Goal: Transaction & Acquisition: Purchase product/service

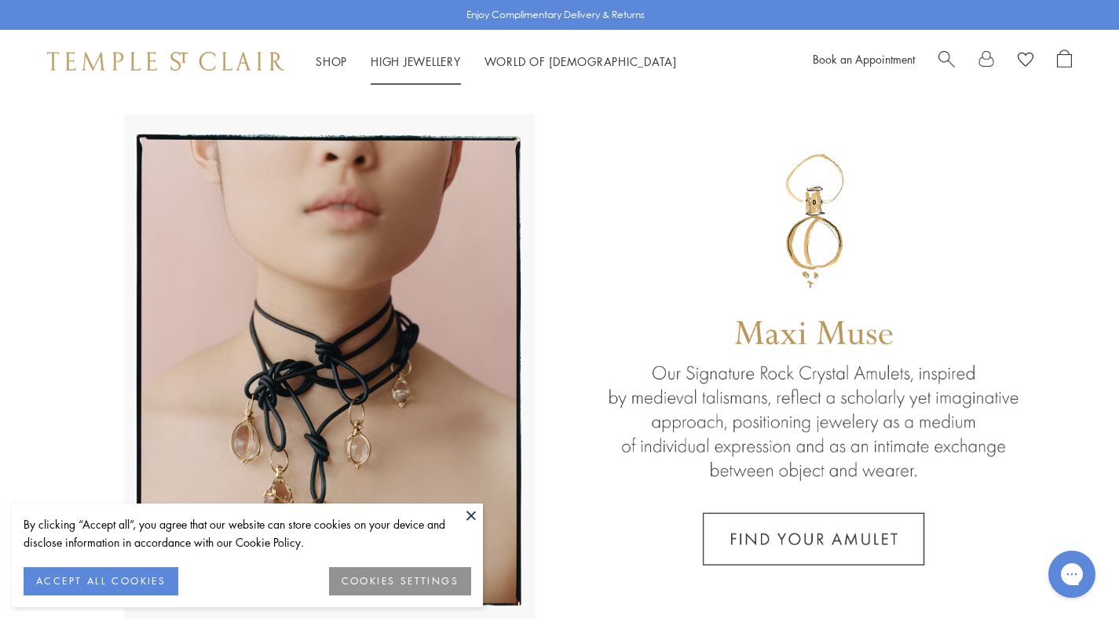
click at [402, 62] on link "High Jewellery High Jewellery" at bounding box center [416, 61] width 90 height 16
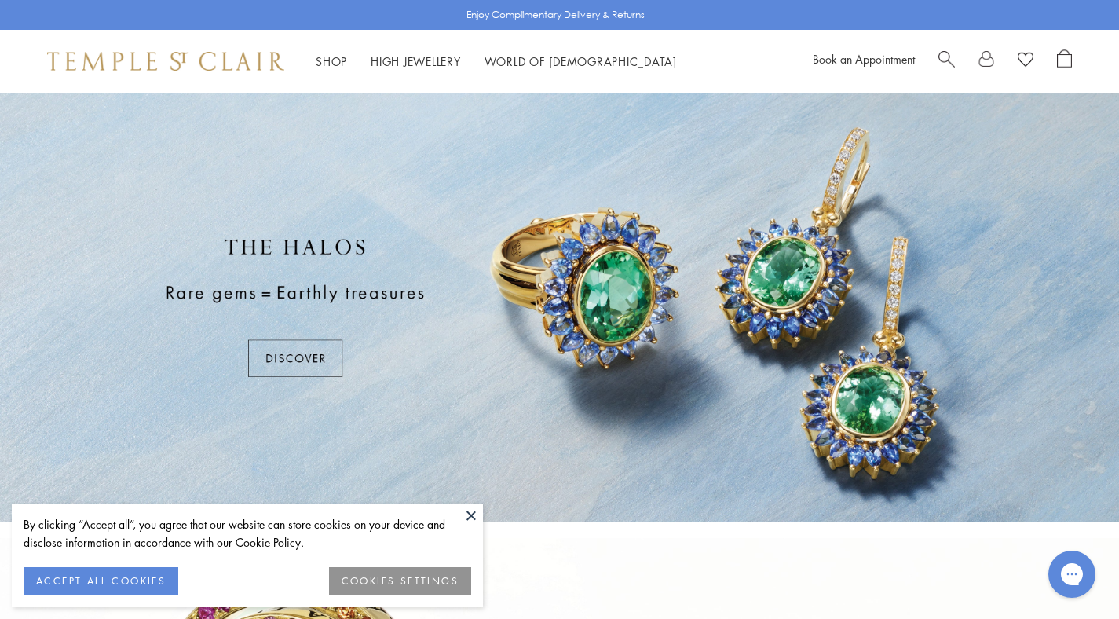
click at [471, 514] on button at bounding box center [472, 516] width 24 height 24
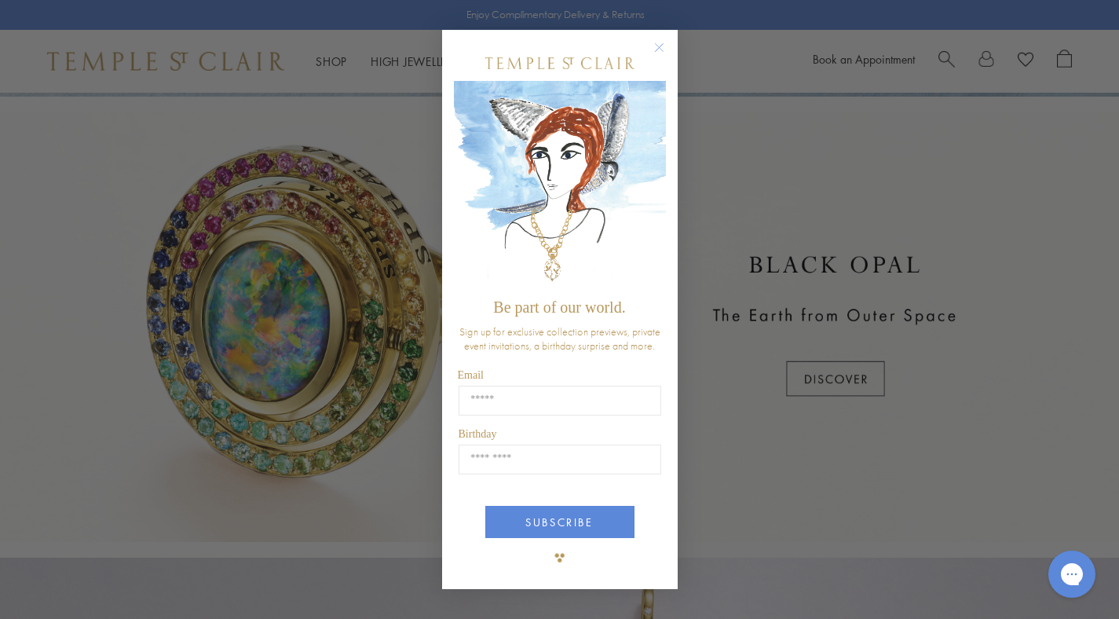
scroll to position [430, 0]
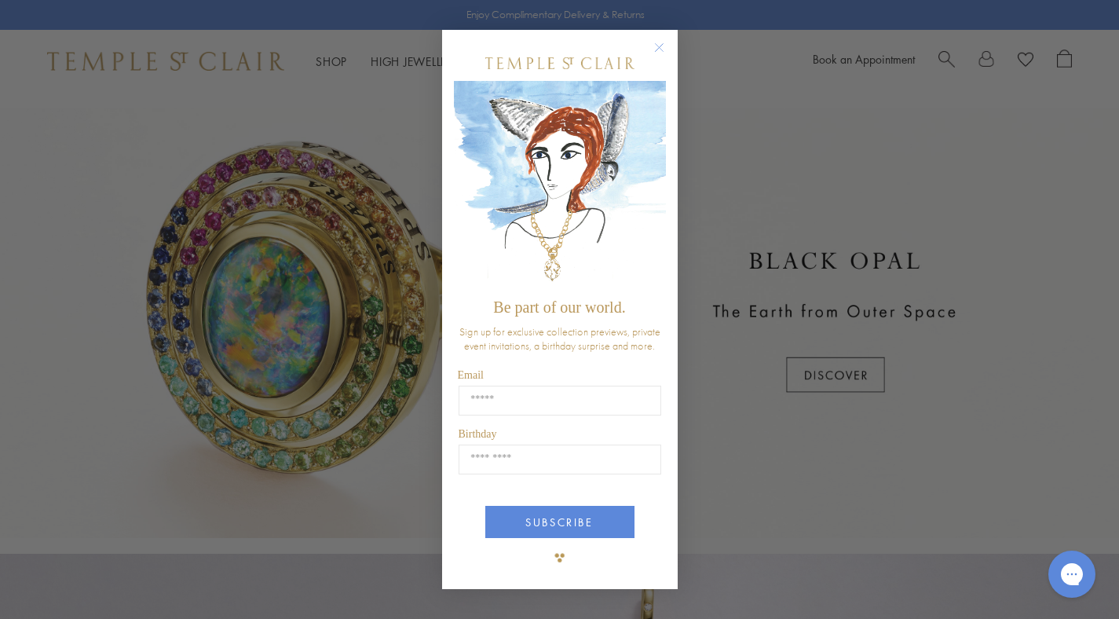
click at [658, 47] on icon "Close dialog" at bounding box center [659, 48] width 8 height 8
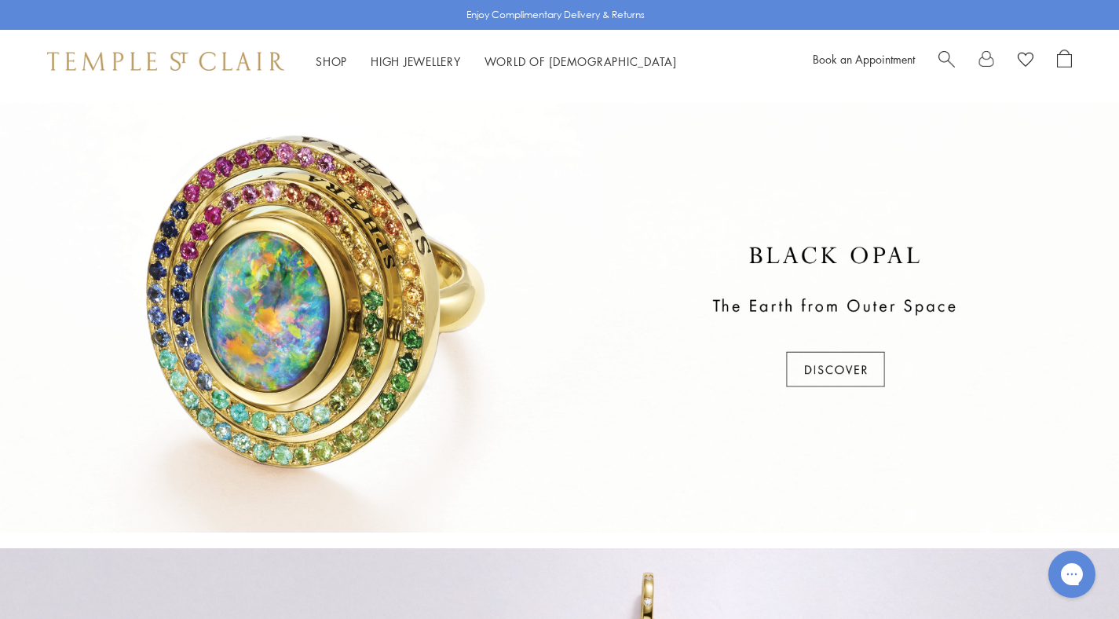
scroll to position [364, 0]
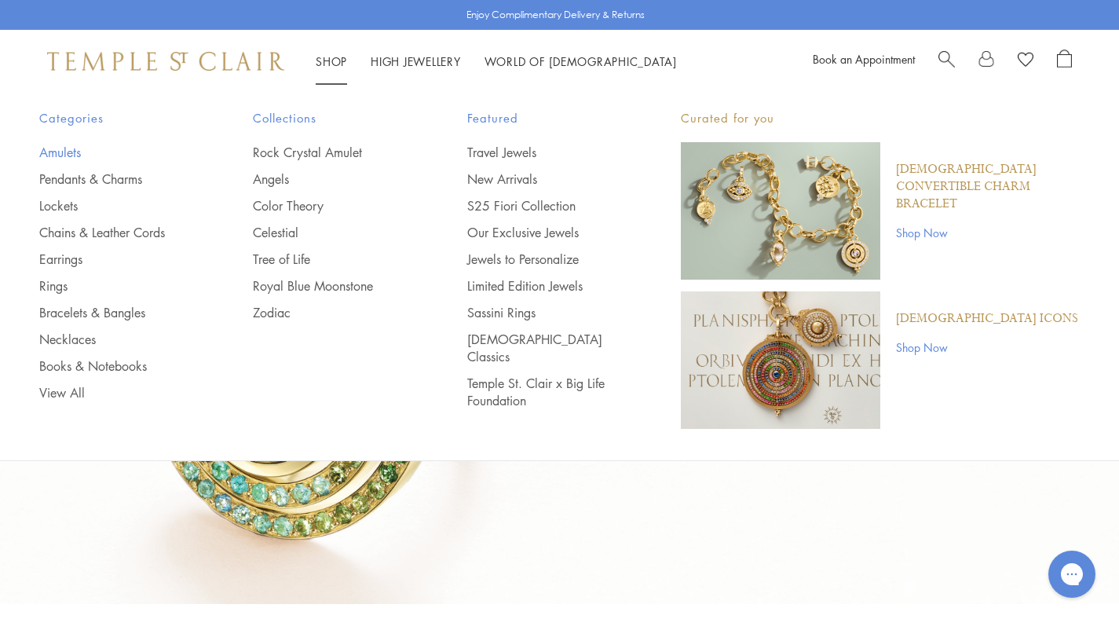
click at [59, 154] on link "Amulets" at bounding box center [114, 152] width 151 height 17
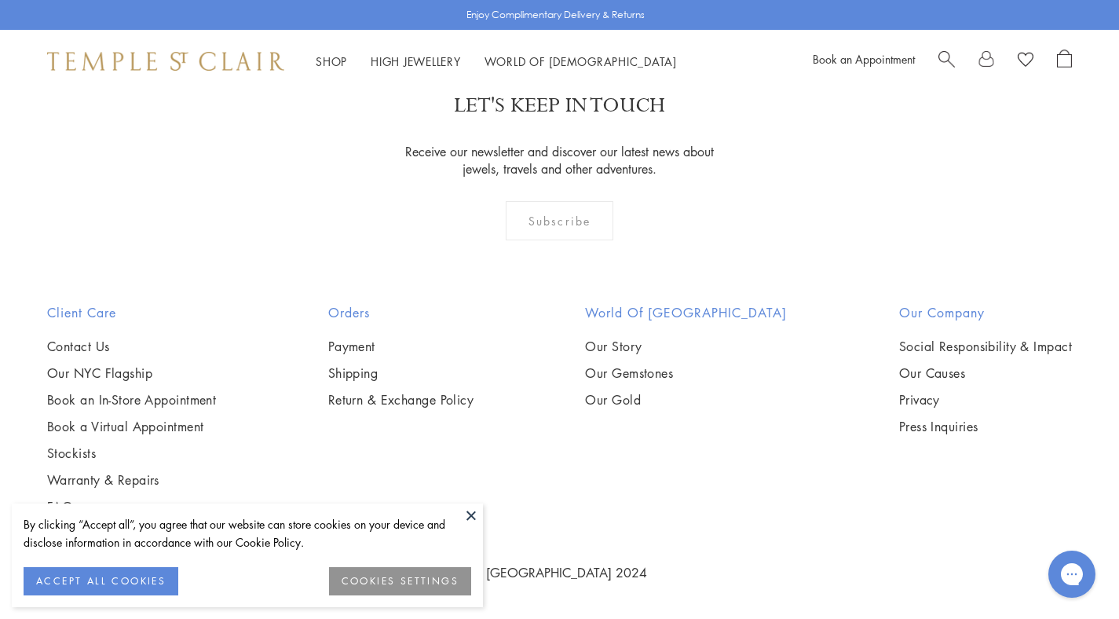
scroll to position [6189, 0]
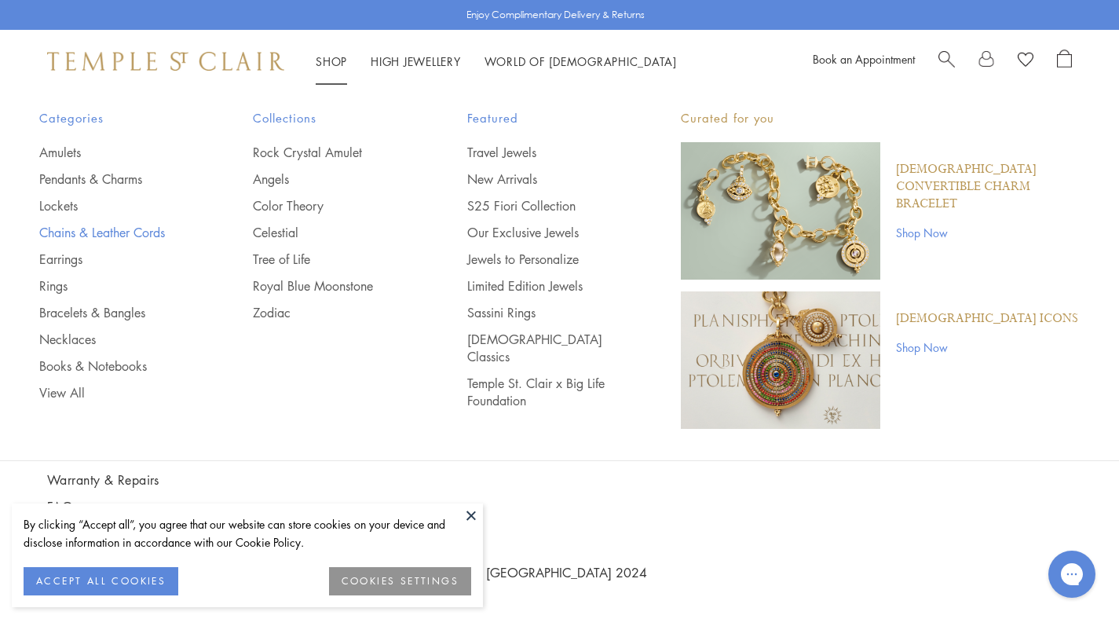
click at [98, 232] on link "Chains & Leather Cords" at bounding box center [114, 232] width 151 height 17
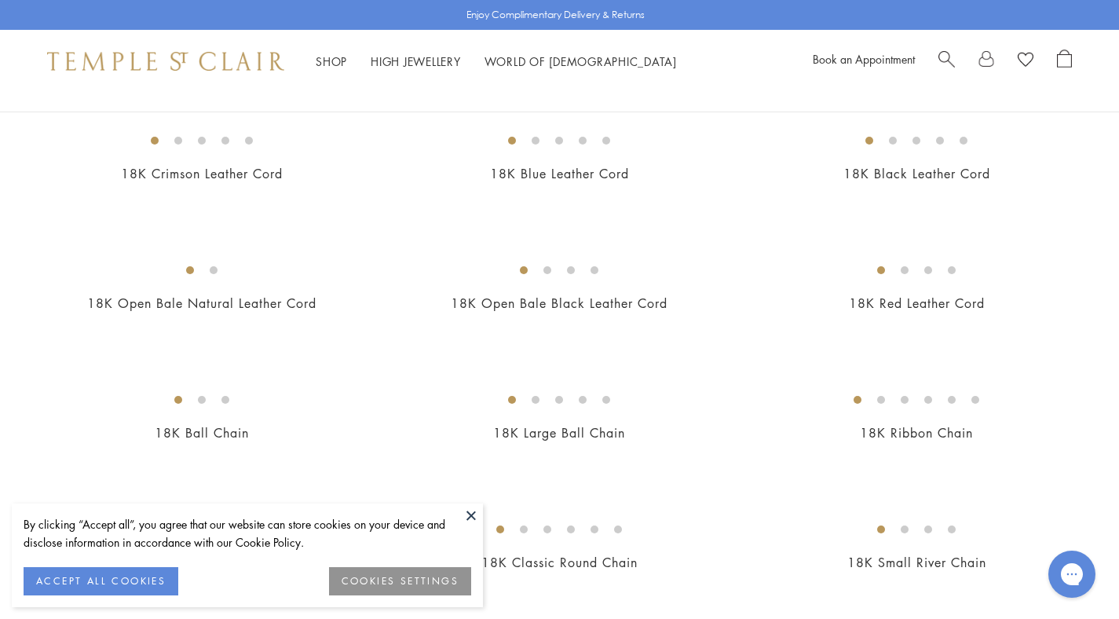
scroll to position [298, 0]
click at [0, 0] on img at bounding box center [0, 0] width 0 height 0
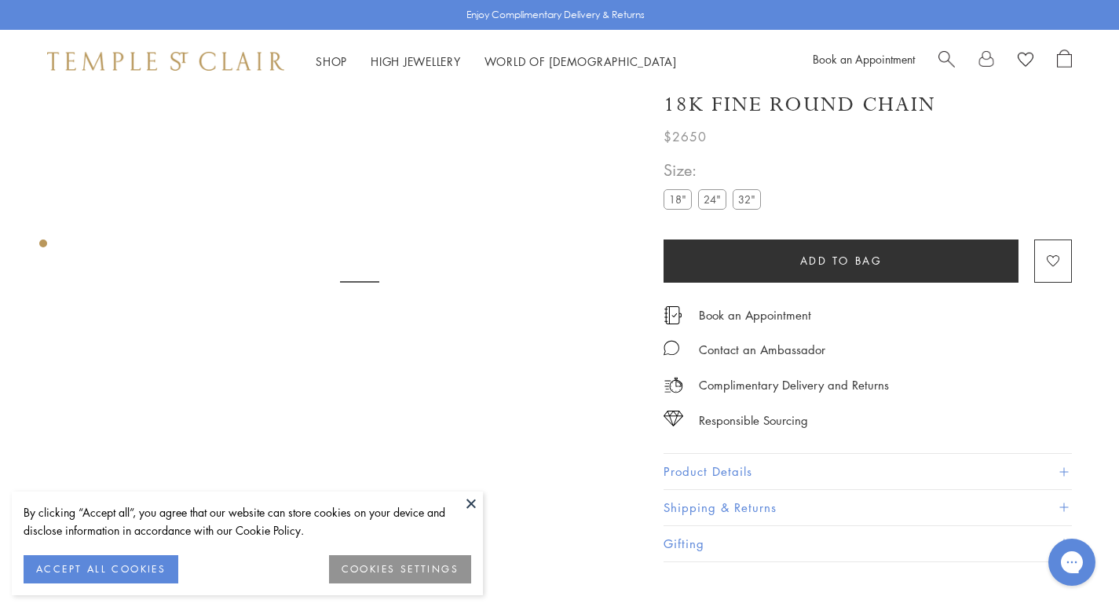
scroll to position [93, 0]
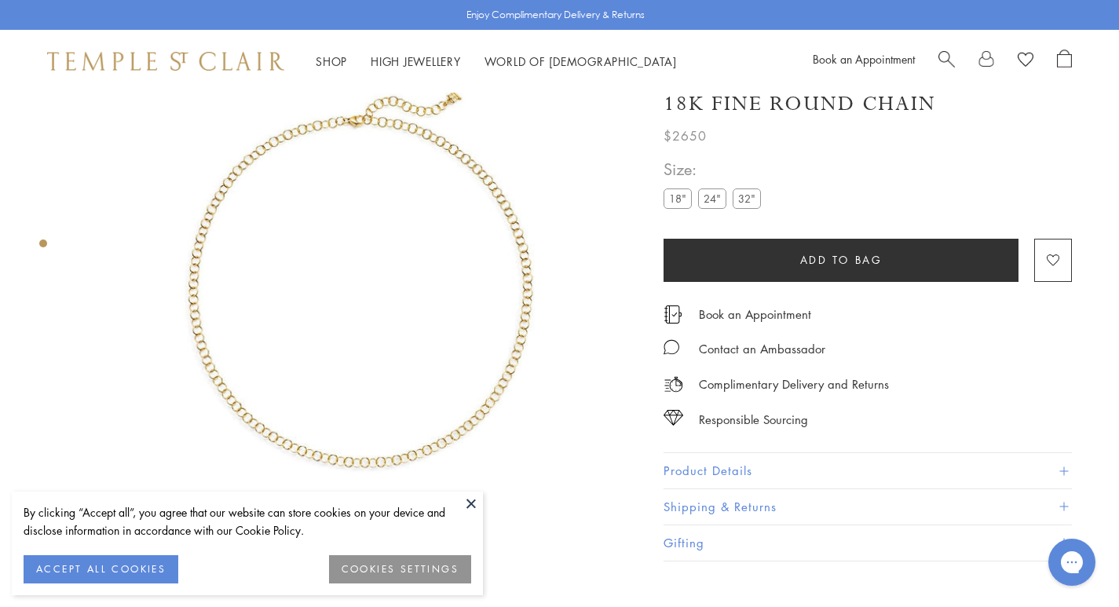
click at [507, 275] on img at bounding box center [360, 281] width 562 height 562
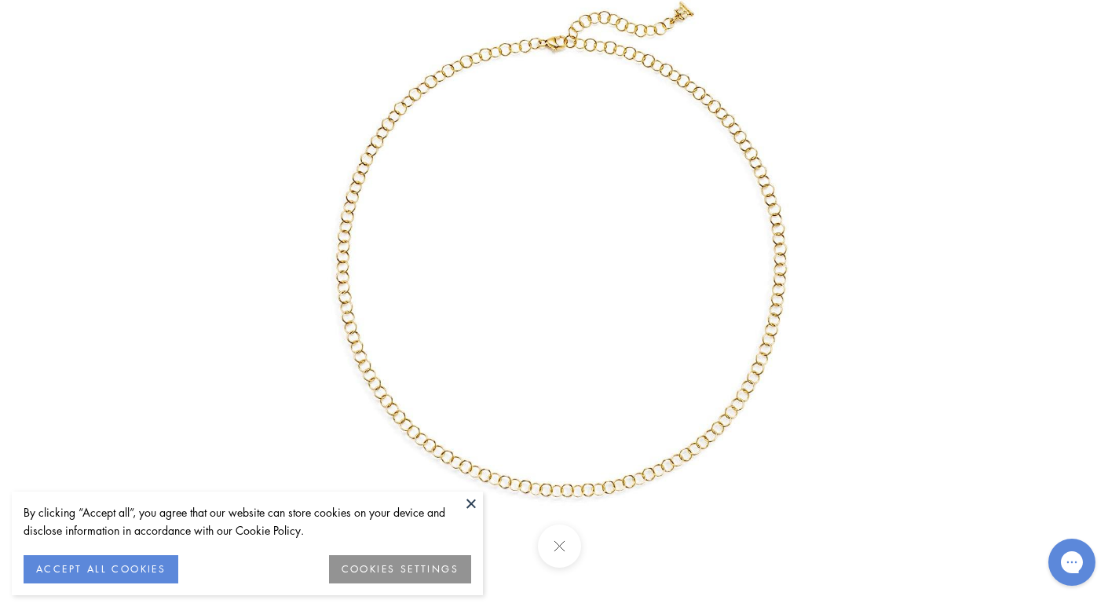
click at [557, 540] on button at bounding box center [559, 546] width 43 height 43
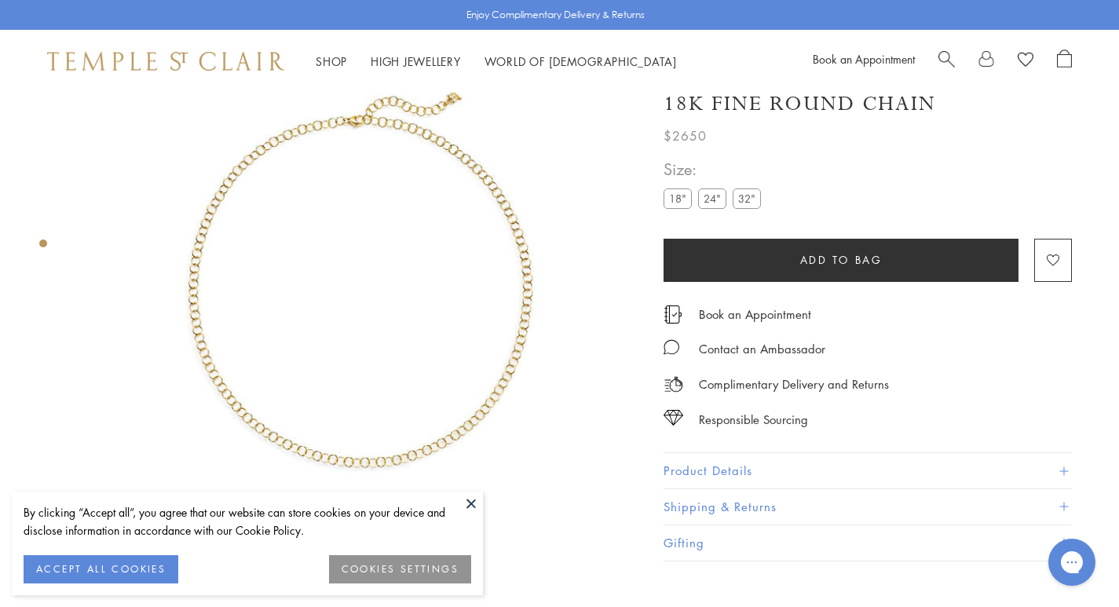
click at [467, 503] on button at bounding box center [472, 504] width 24 height 24
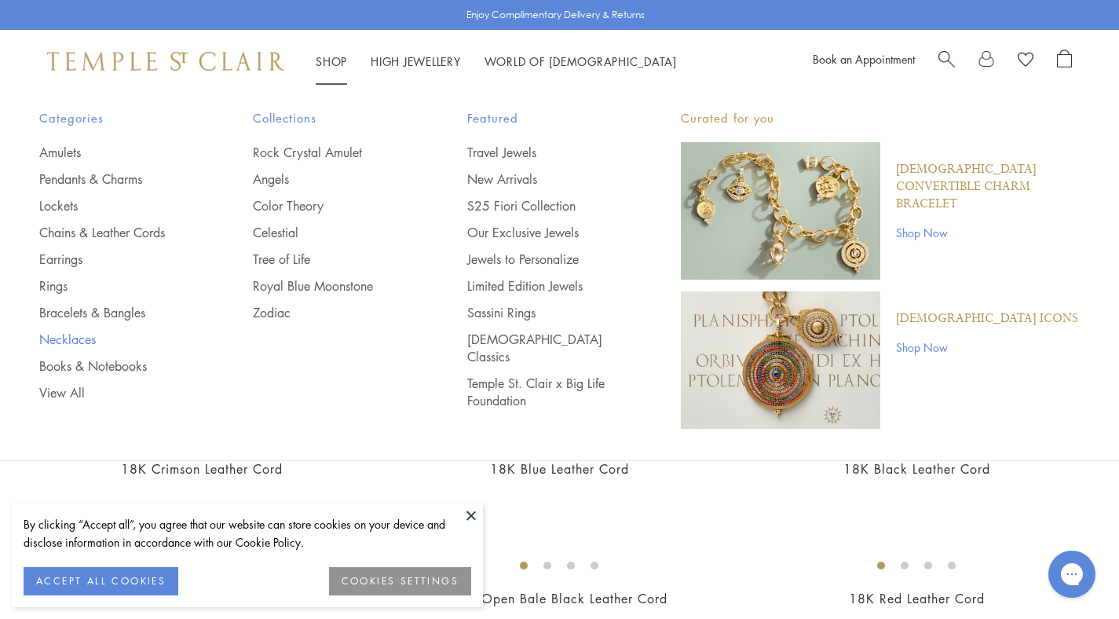
click at [71, 339] on link "Necklaces" at bounding box center [114, 339] width 151 height 17
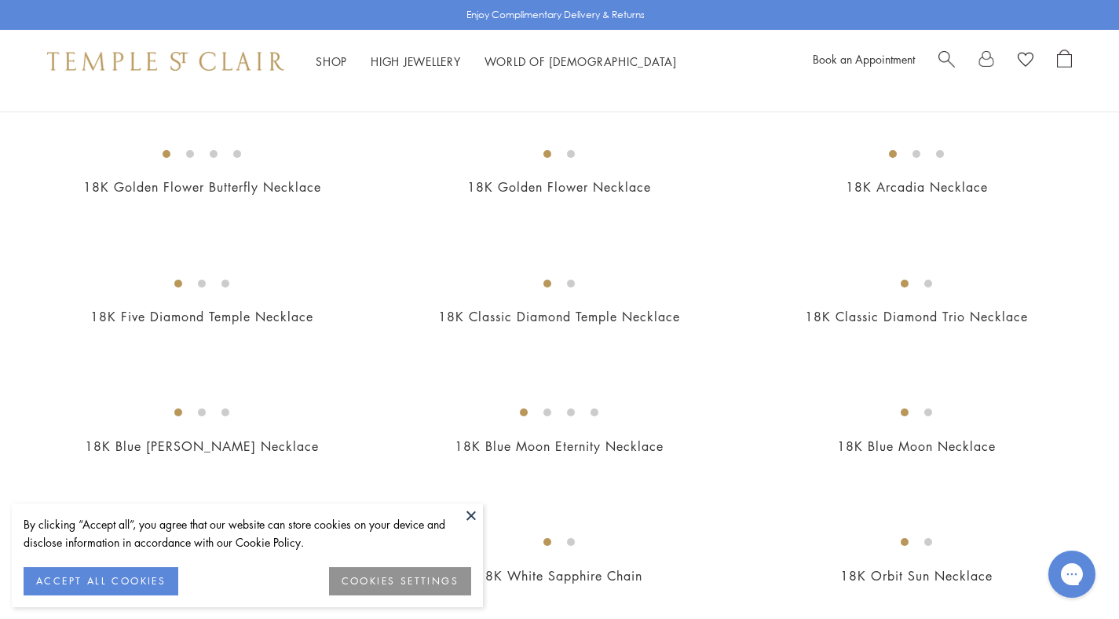
scroll to position [544, 0]
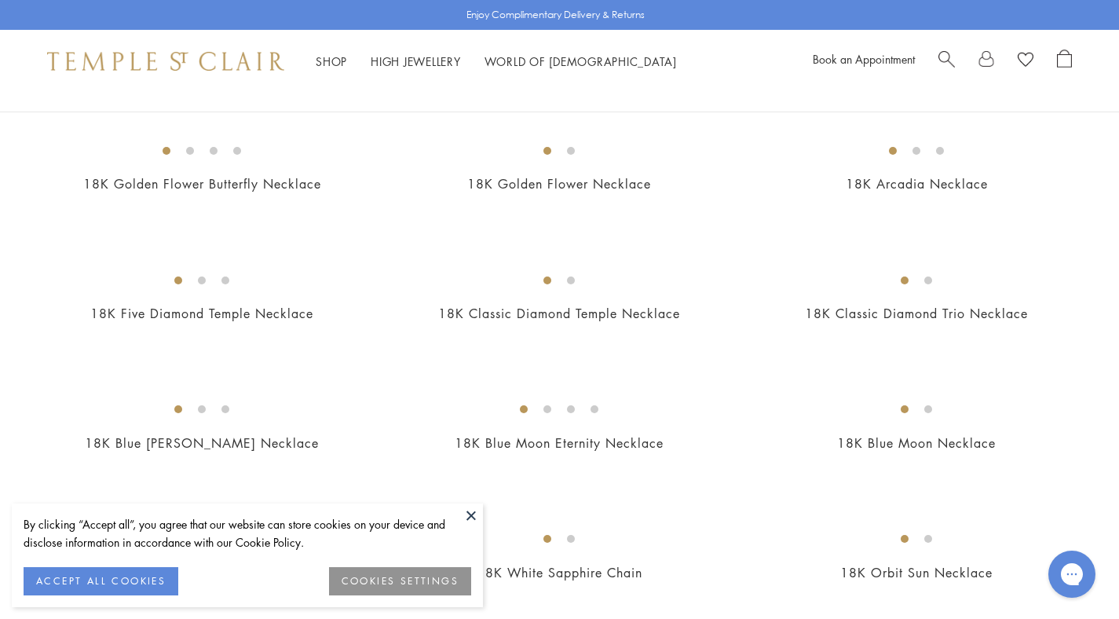
click at [139, 588] on button "ACCEPT ALL COOKIES" at bounding box center [101, 581] width 155 height 28
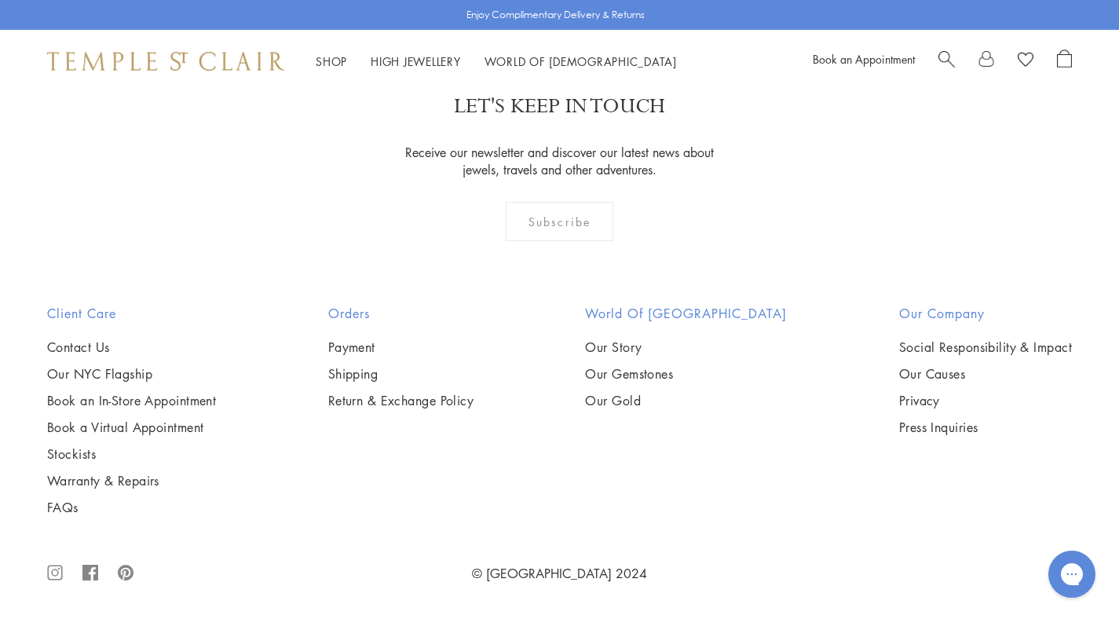
scroll to position [2343, 0]
click at [0, 0] on img at bounding box center [0, 0] width 0 height 0
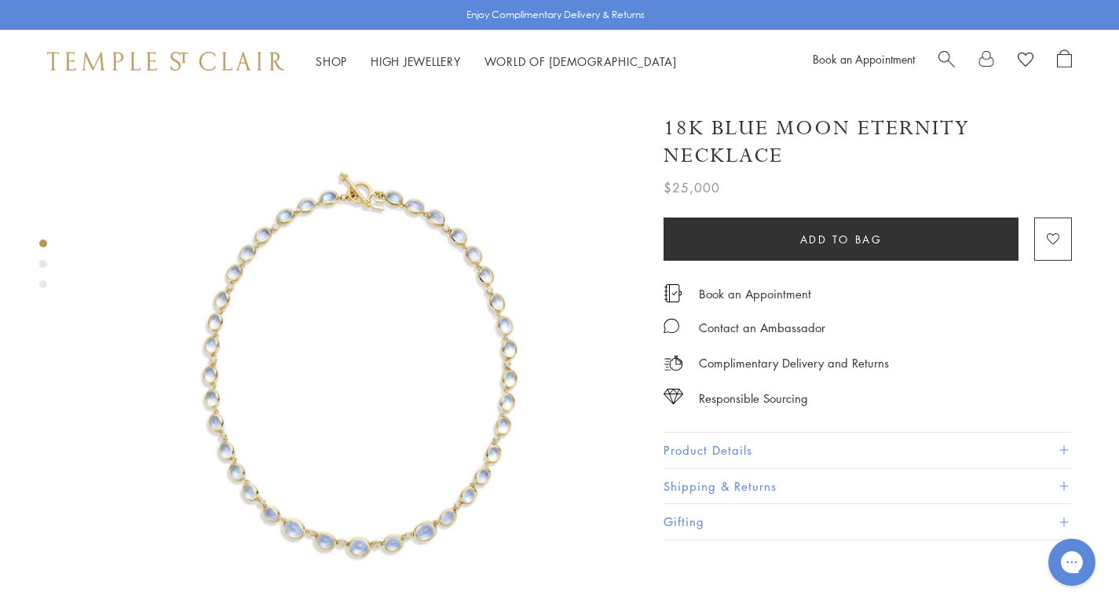
click at [302, 308] on img at bounding box center [360, 374] width 562 height 562
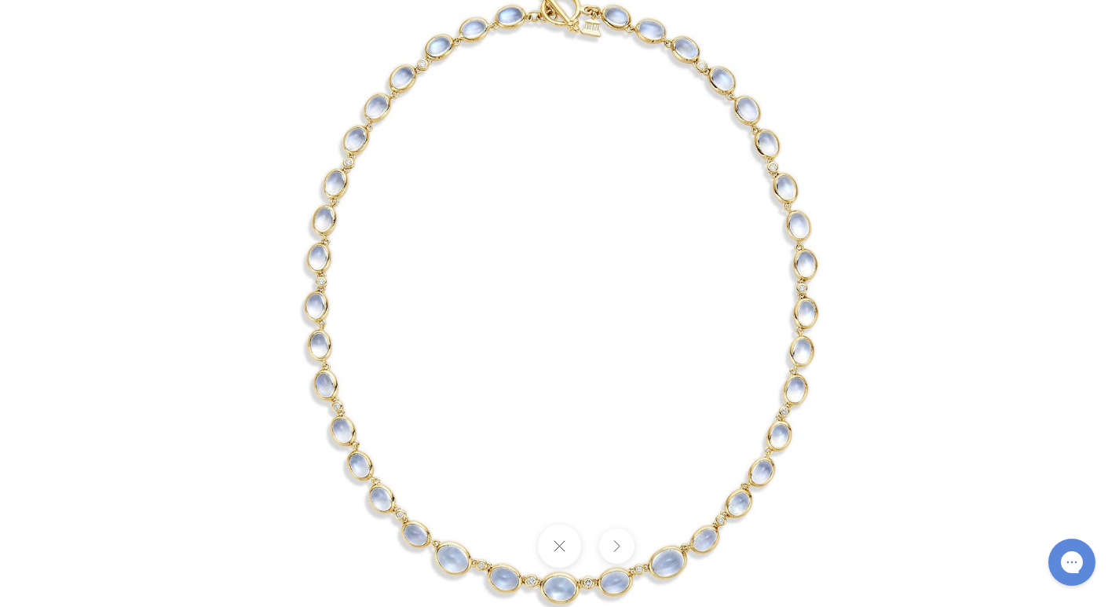
click at [323, 383] on img at bounding box center [560, 303] width 919 height 919
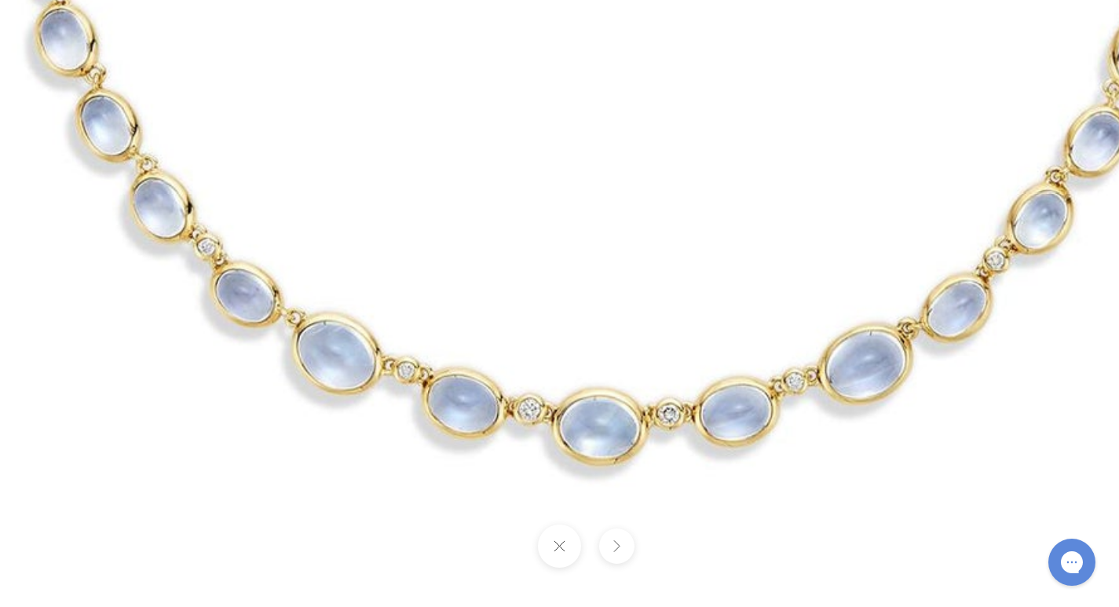
drag, startPoint x: 475, startPoint y: 448, endPoint x: 284, endPoint y: 331, distance: 223.9
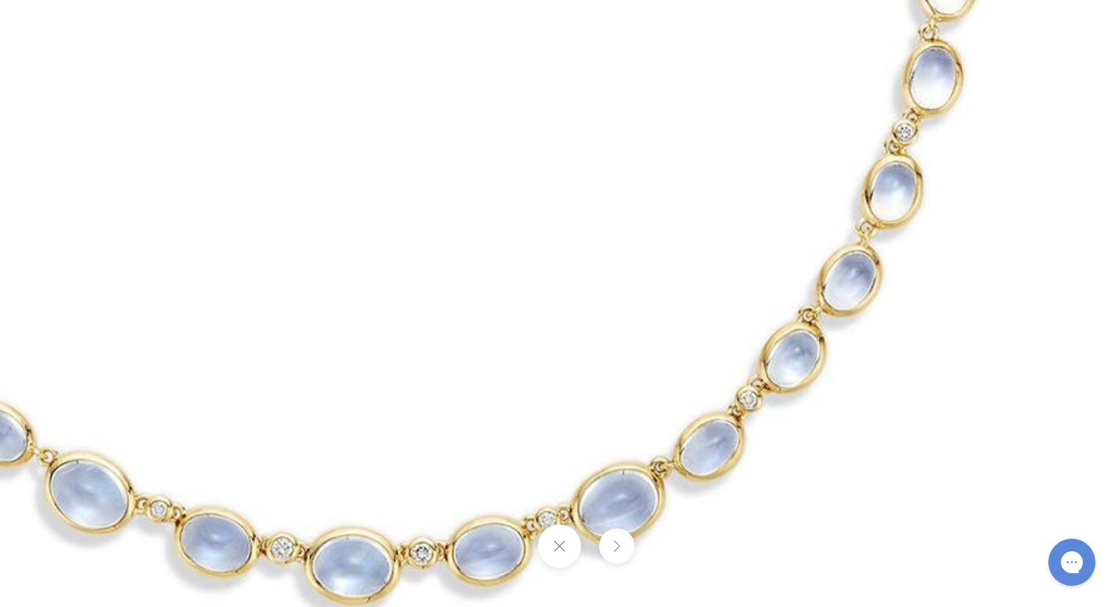
drag, startPoint x: 577, startPoint y: 368, endPoint x: 292, endPoint y: 499, distance: 313.9
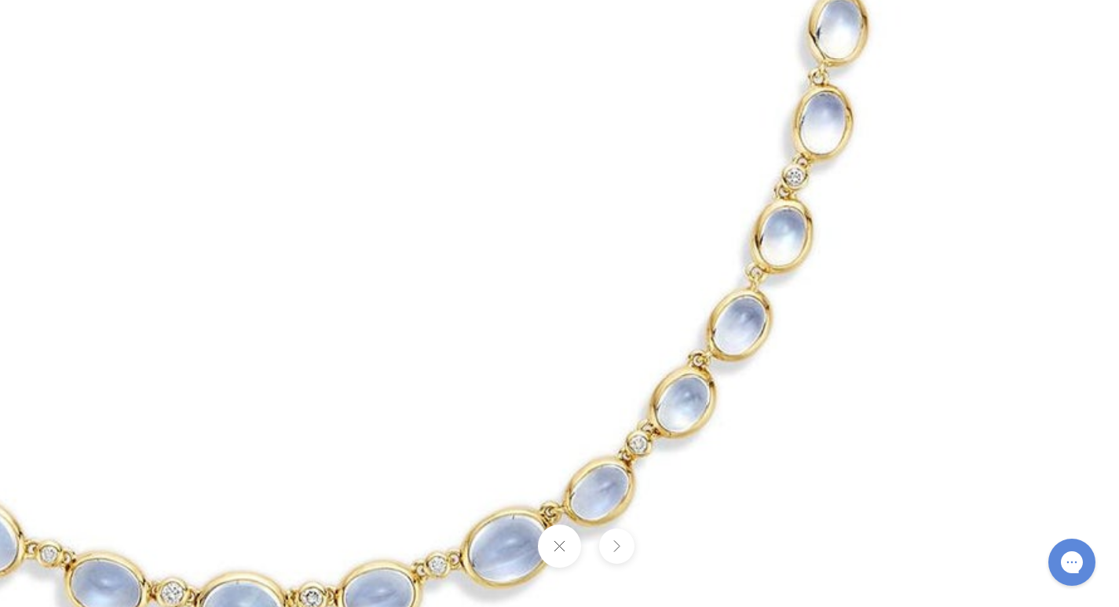
drag, startPoint x: 578, startPoint y: 304, endPoint x: 501, endPoint y: 418, distance: 137.5
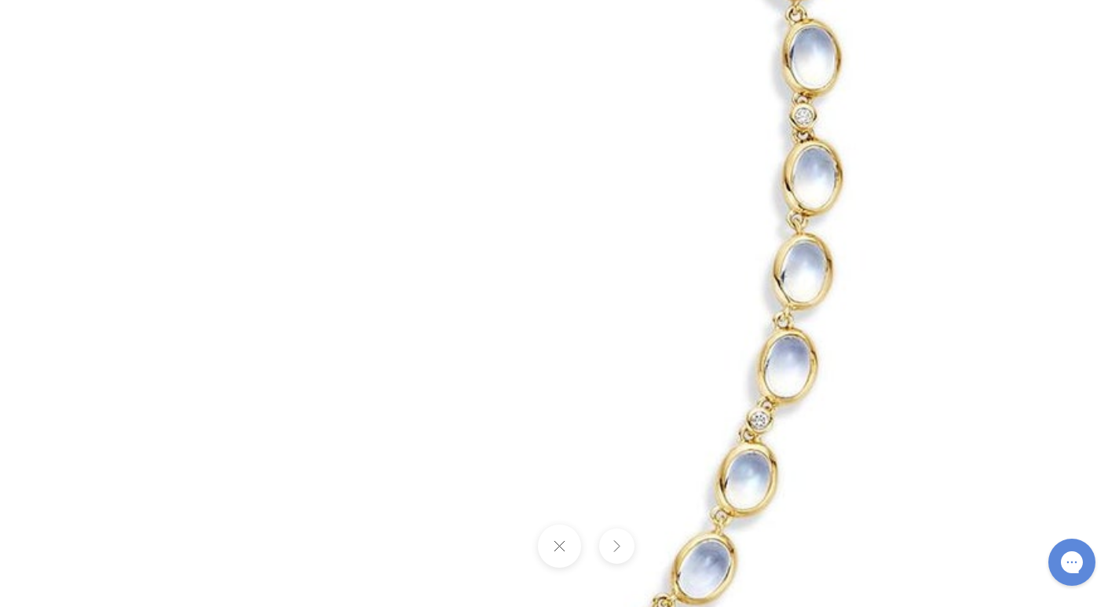
drag, startPoint x: 680, startPoint y: 188, endPoint x: 650, endPoint y: 547, distance: 360.2
click at [650, 546] on div at bounding box center [559, 303] width 1119 height 607
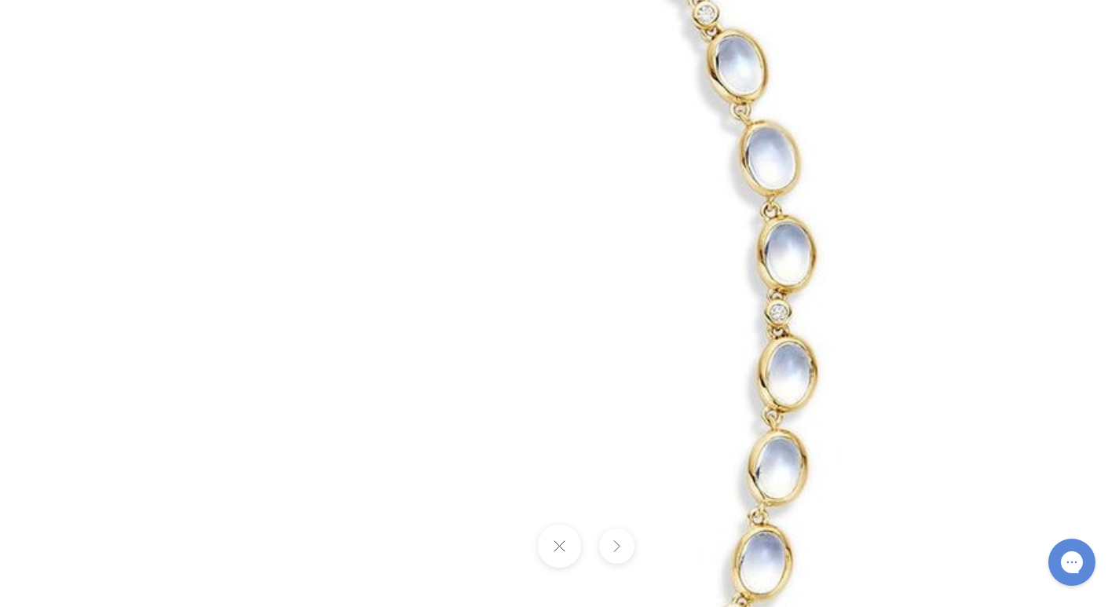
click at [567, 540] on button at bounding box center [559, 546] width 43 height 43
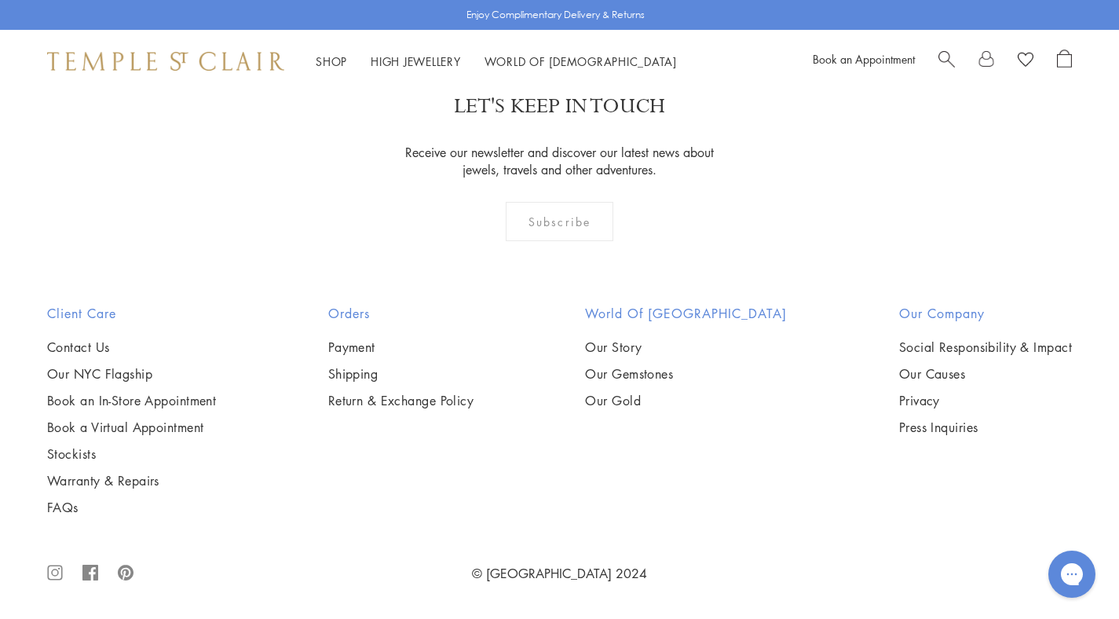
scroll to position [3108, 0]
click at [0, 0] on img at bounding box center [0, 0] width 0 height 0
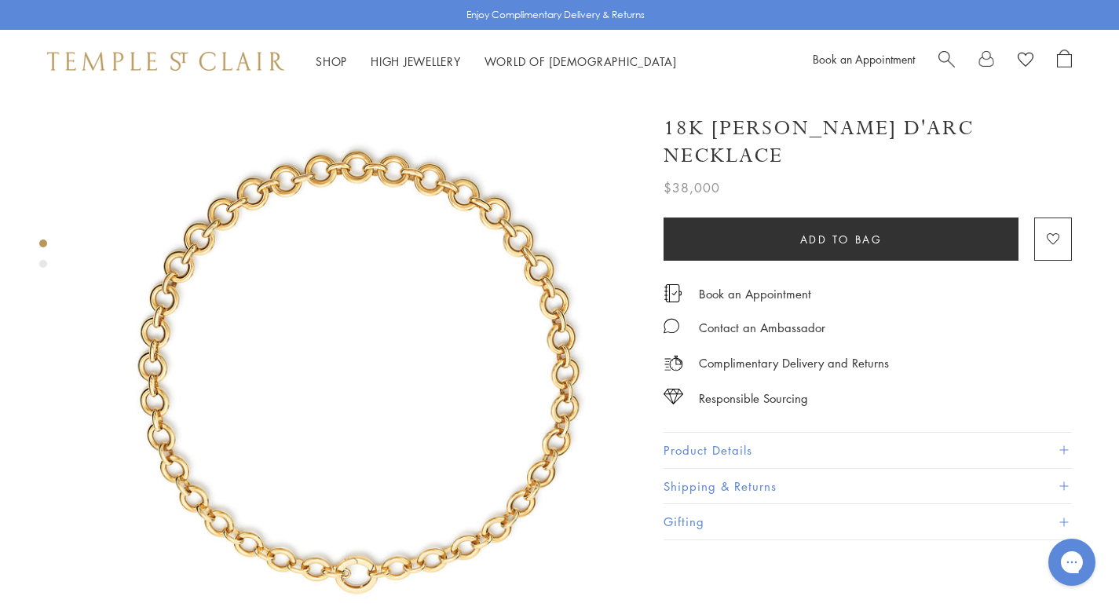
click at [409, 172] on img at bounding box center [360, 374] width 562 height 562
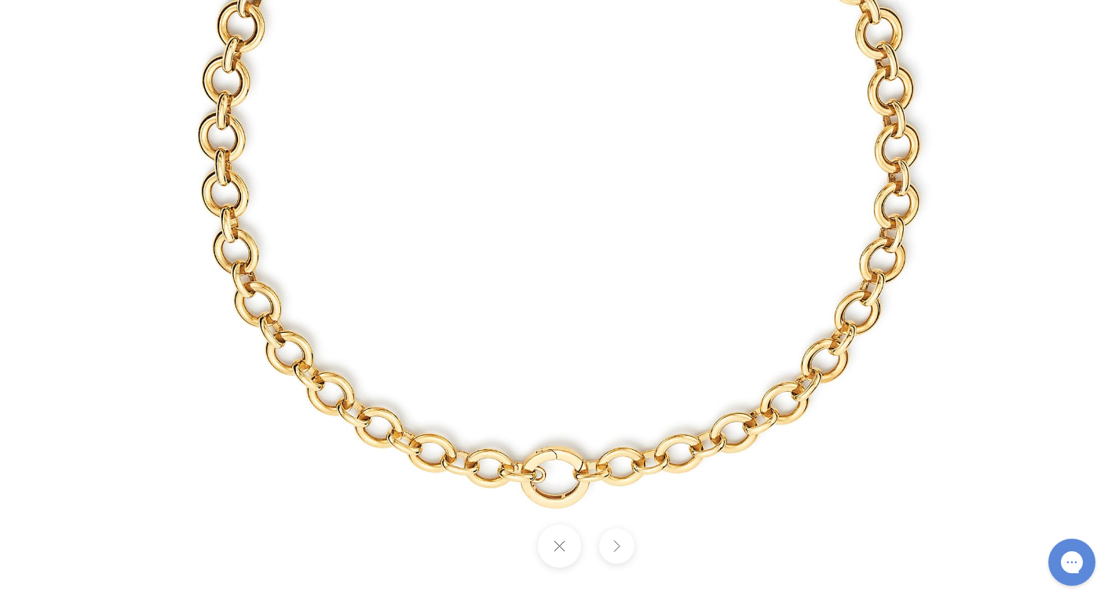
click at [557, 554] on button at bounding box center [559, 546] width 43 height 43
